Goal: Information Seeking & Learning: Learn about a topic

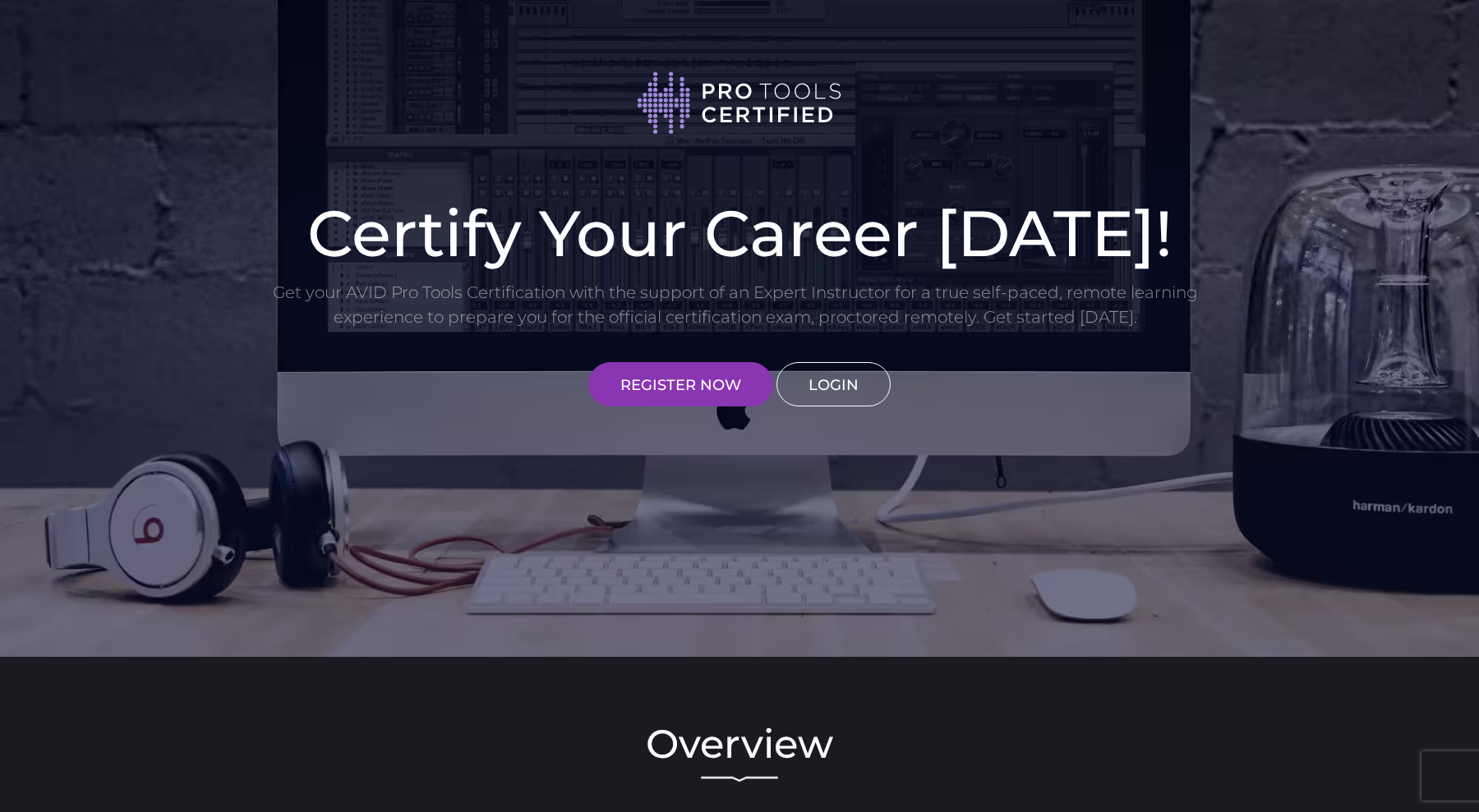
click at [809, 372] on link "LOGIN" at bounding box center [833, 384] width 114 height 44
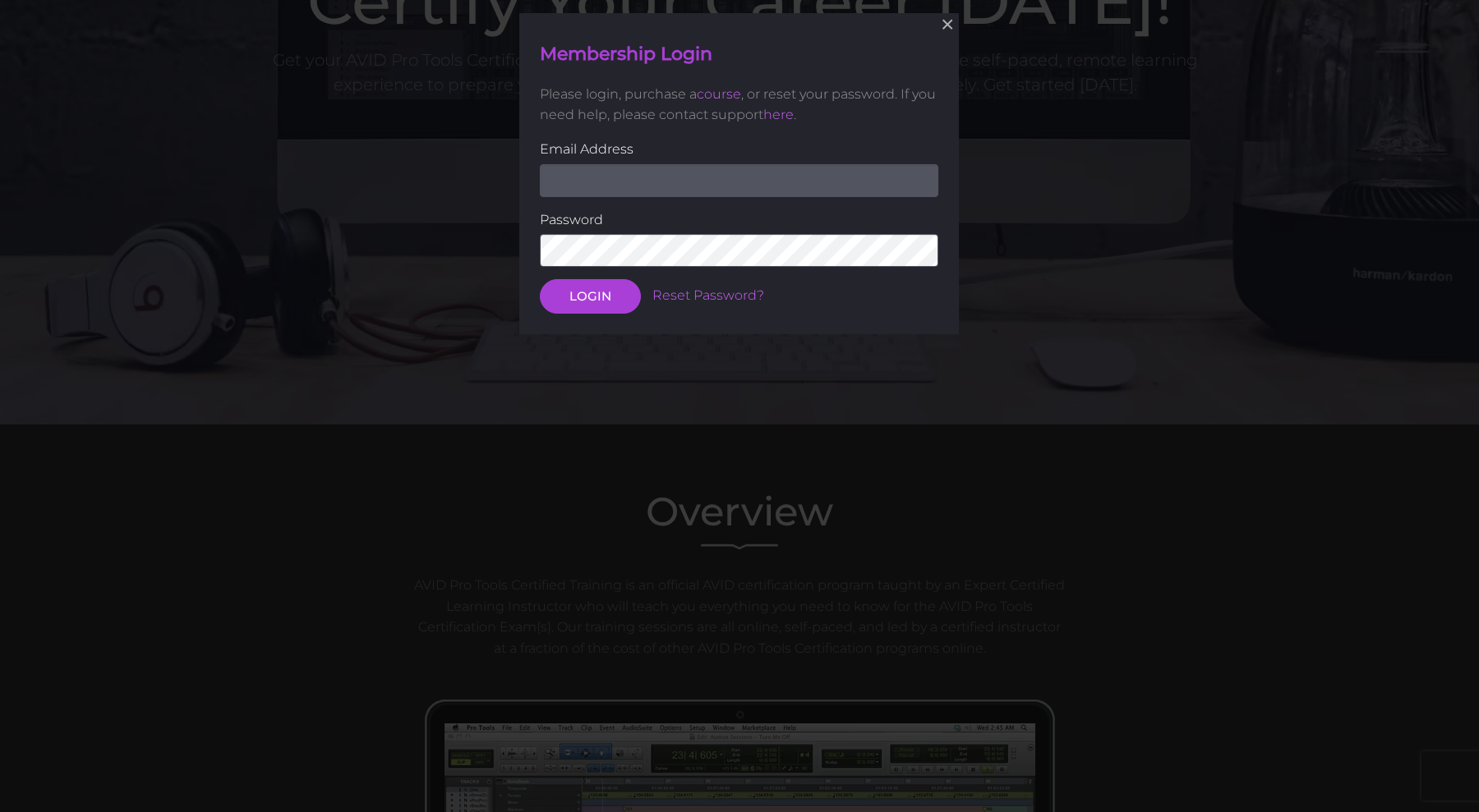
scroll to position [239, 0]
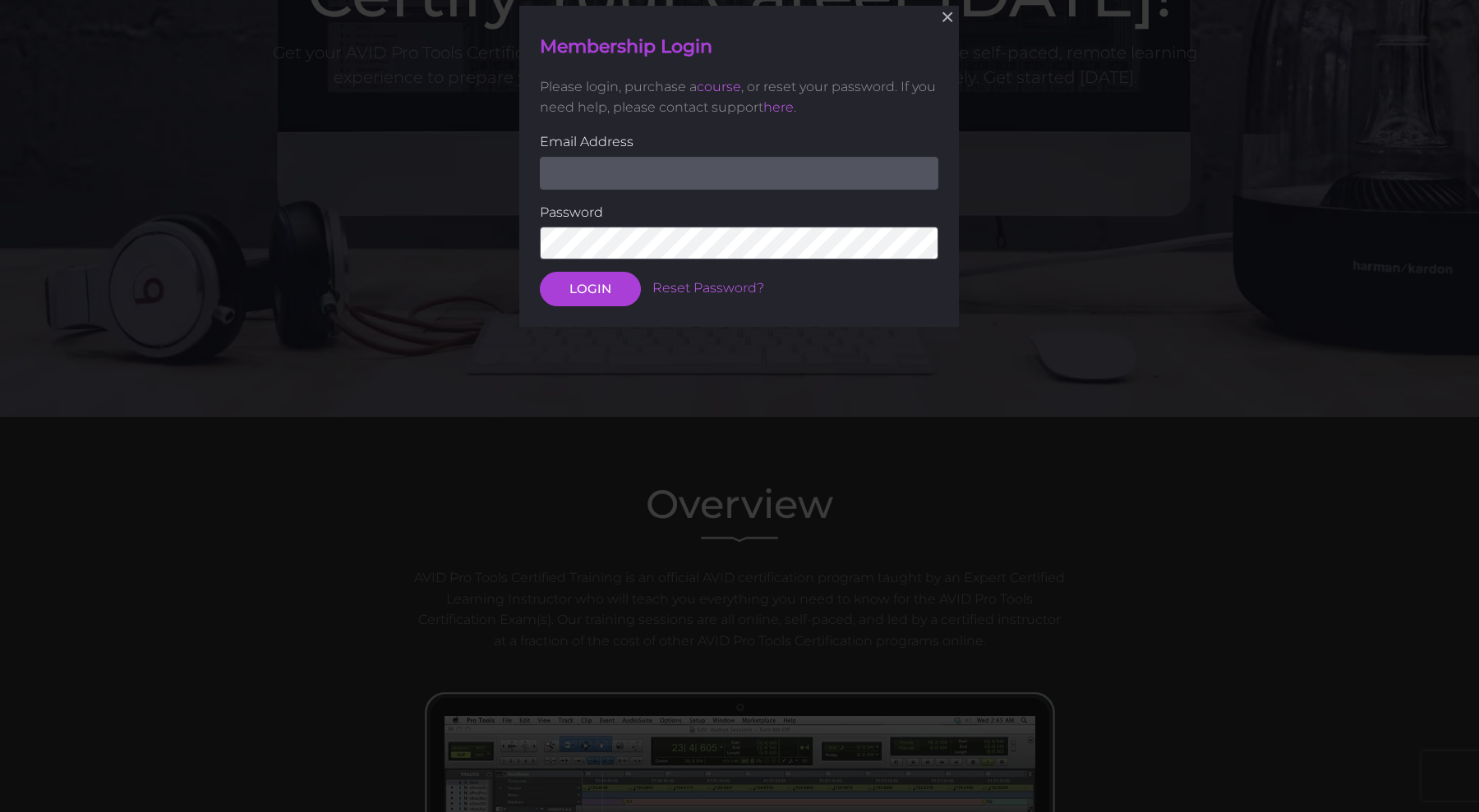
click at [772, 178] on input "email" at bounding box center [739, 172] width 399 height 33
type input "Dimenak90@gmail.com"
click at [540, 272] on button "LOGIN" at bounding box center [590, 288] width 101 height 34
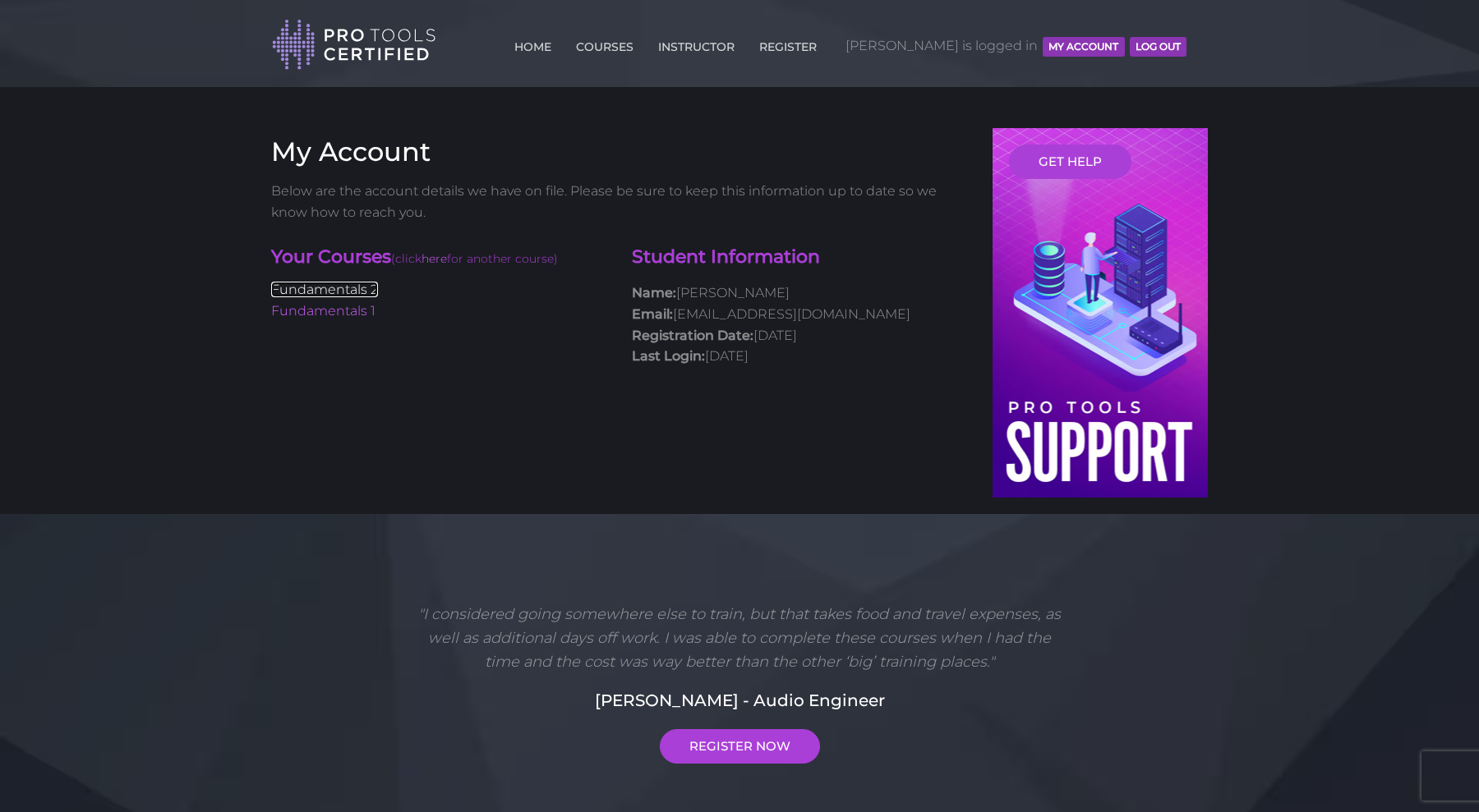
click at [333, 291] on link "Fundamentals 2" at bounding box center [324, 289] width 107 height 16
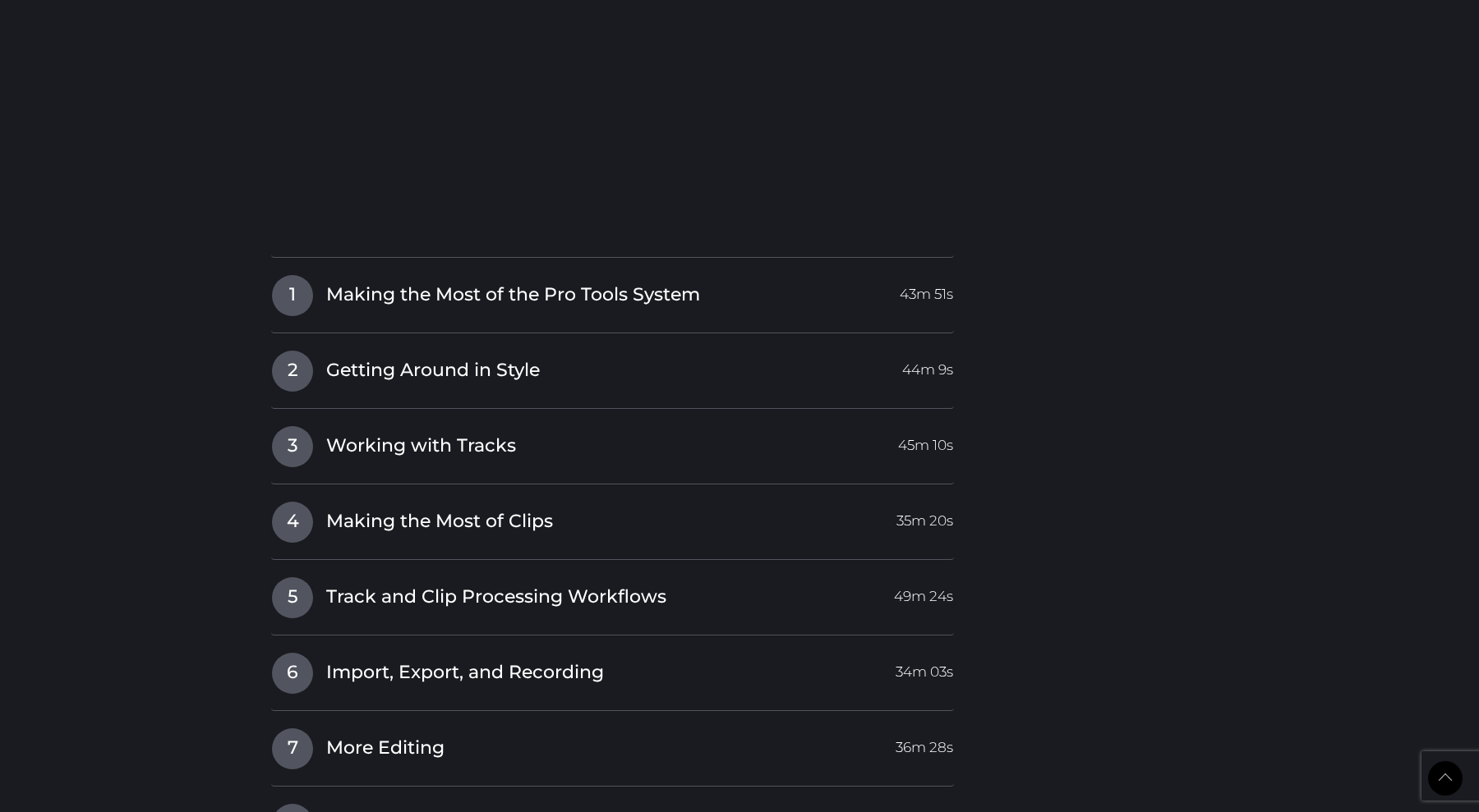
scroll to position [2005, 0]
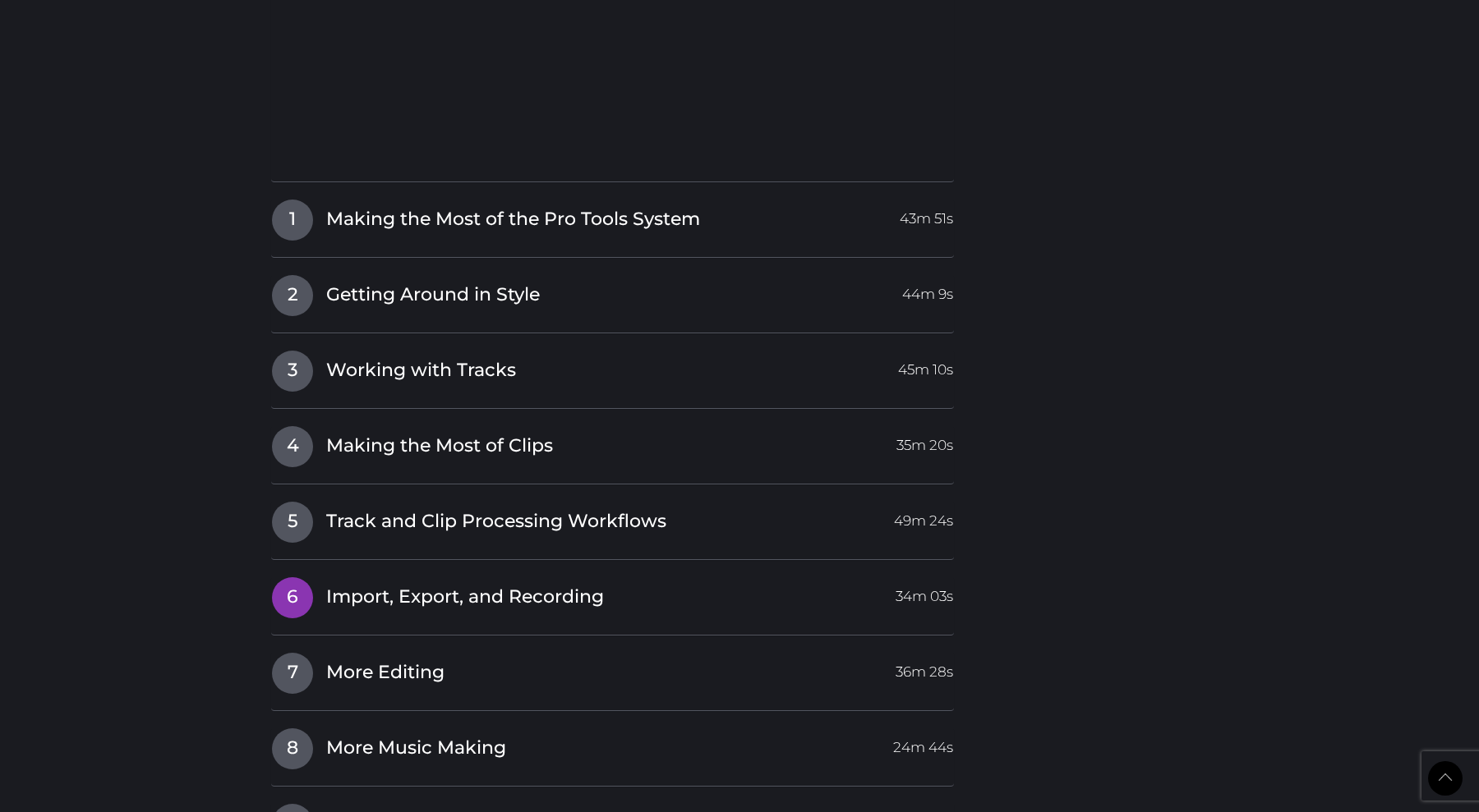
click at [536, 597] on span "Import, Export, and Recording" at bounding box center [464, 597] width 277 height 26
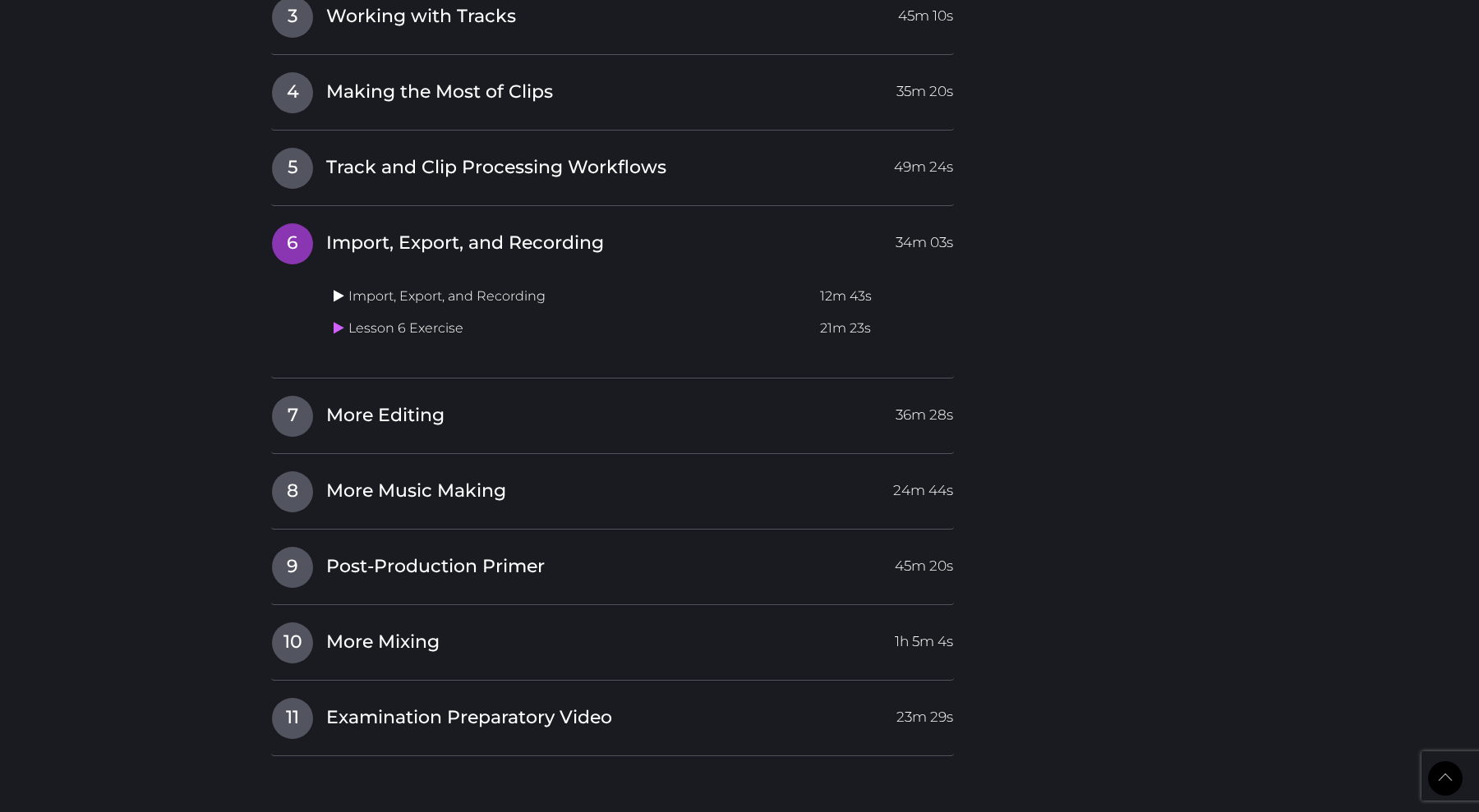
click at [335, 297] on icon at bounding box center [339, 296] width 11 height 13
